Goal: Task Accomplishment & Management: Complete application form

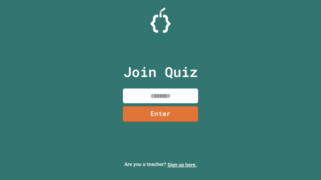
click at [182, 165] on link "Sign up here." at bounding box center [181, 165] width 29 height 6
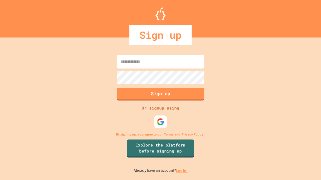
click at [182, 171] on link "Log in." at bounding box center [182, 170] width 12 height 5
